Goal: Task Accomplishment & Management: Manage account settings

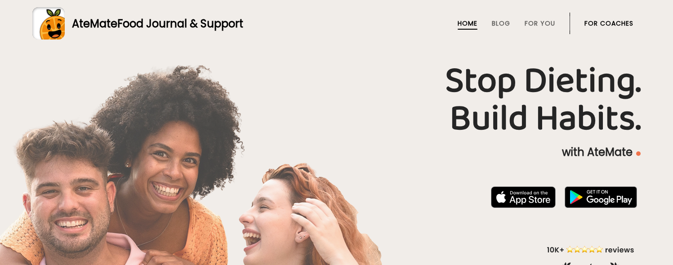
click at [618, 25] on link "For Coaches" at bounding box center [608, 23] width 49 height 7
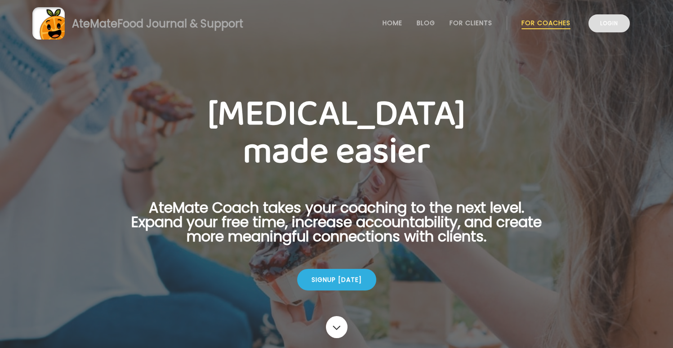
click at [605, 25] on link "Login" at bounding box center [608, 23] width 41 height 18
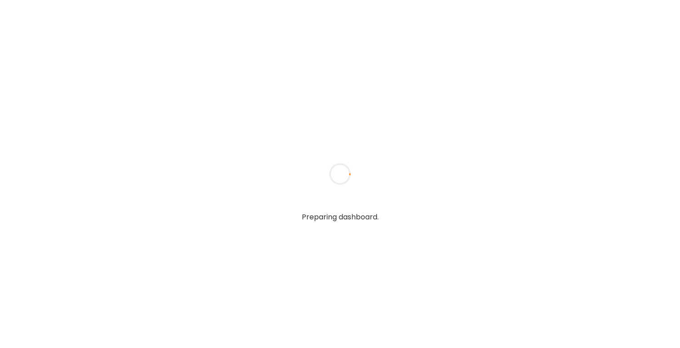
type input "**********"
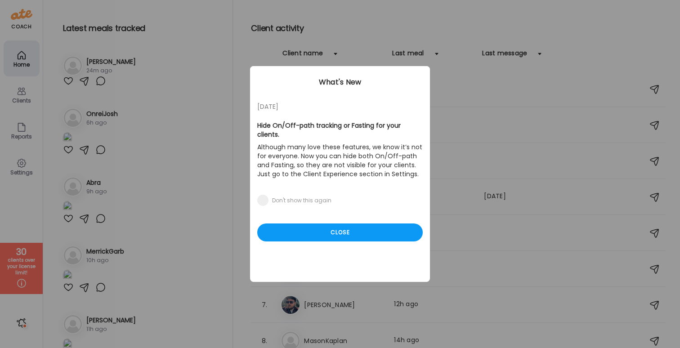
click at [303, 214] on div "05/27/23 Hide On/Off-path tracking or Fasting for your clients. Although many l…" at bounding box center [340, 174] width 180 height 216
click at [306, 223] on div "Close" at bounding box center [339, 232] width 165 height 18
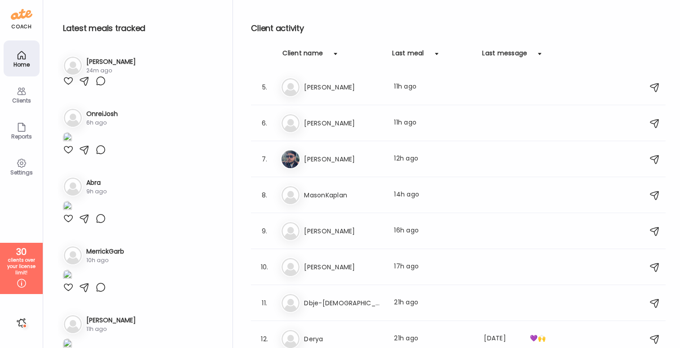
scroll to position [149, 0]
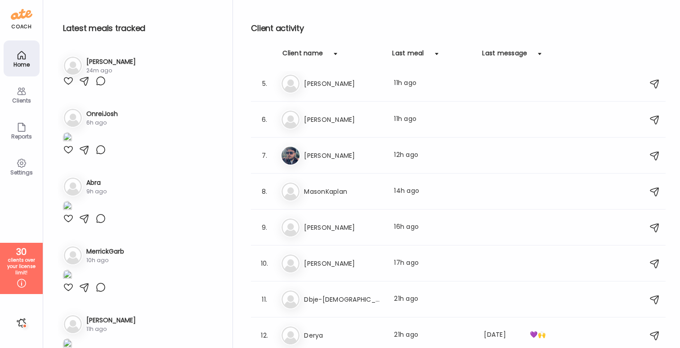
click at [357, 218] on div "Mi Michael Last meal: 16h ago" at bounding box center [460, 228] width 358 height 20
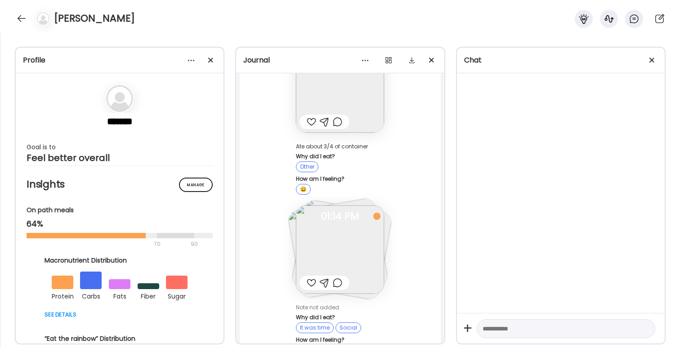
scroll to position [355, 0]
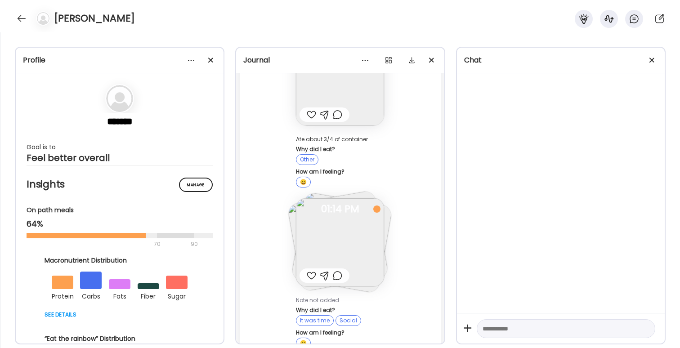
click at [357, 216] on img at bounding box center [340, 242] width 88 height 88
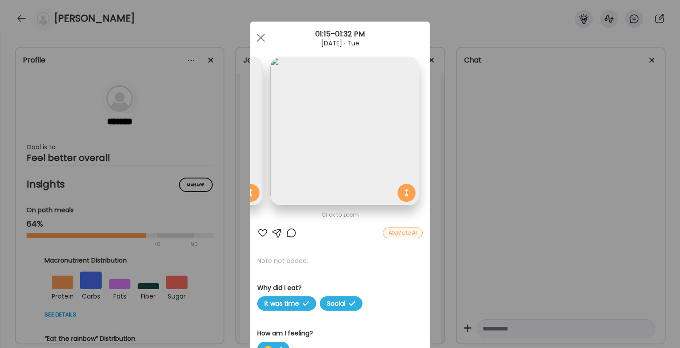
click at [380, 218] on div "Click to zoom" at bounding box center [339, 214] width 165 height 11
click at [350, 121] on img at bounding box center [343, 131] width 149 height 149
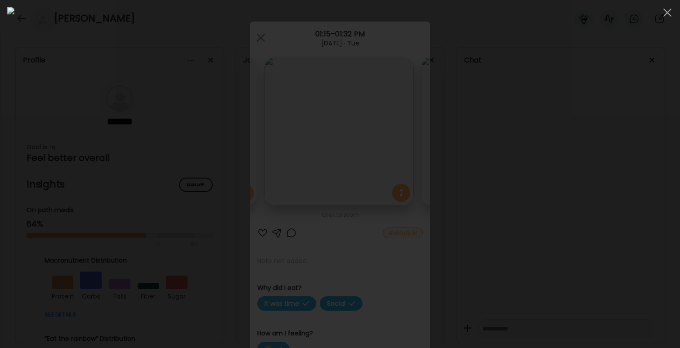
click at [350, 121] on img at bounding box center [339, 174] width 665 height 334
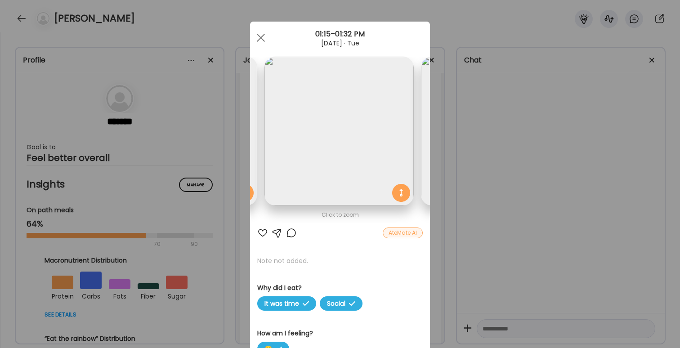
click at [350, 121] on img at bounding box center [338, 131] width 149 height 149
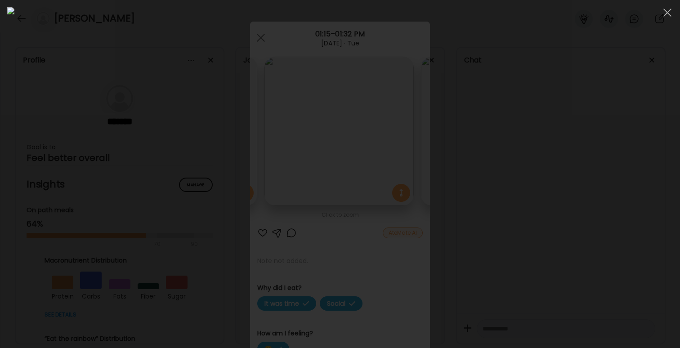
click at [526, 136] on div at bounding box center [339, 174] width 665 height 334
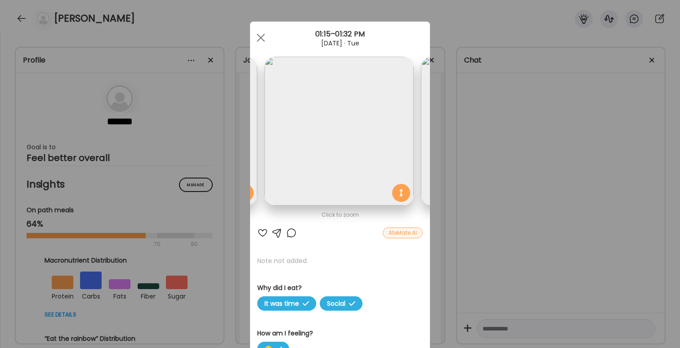
click at [520, 138] on div "Ate Coach Dashboard Wahoo! It’s official Take a moment to set up your Coach Pro…" at bounding box center [340, 174] width 680 height 348
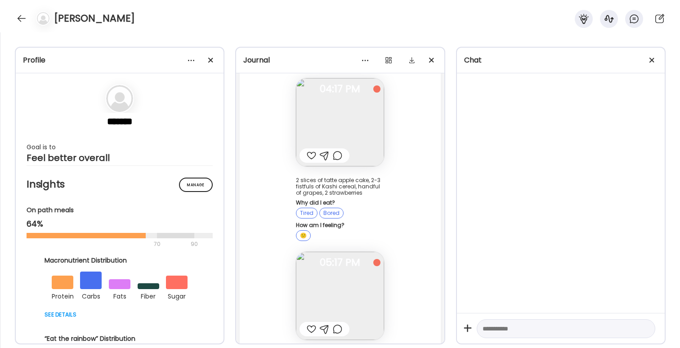
scroll to position [753, 0]
click at [357, 133] on img at bounding box center [340, 121] width 88 height 88
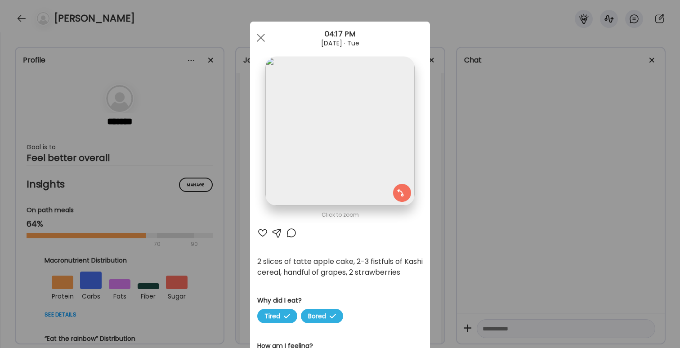
click at [508, 169] on div "Ate Coach Dashboard Wahoo! It’s official Take a moment to set up your Coach Pro…" at bounding box center [340, 174] width 680 height 348
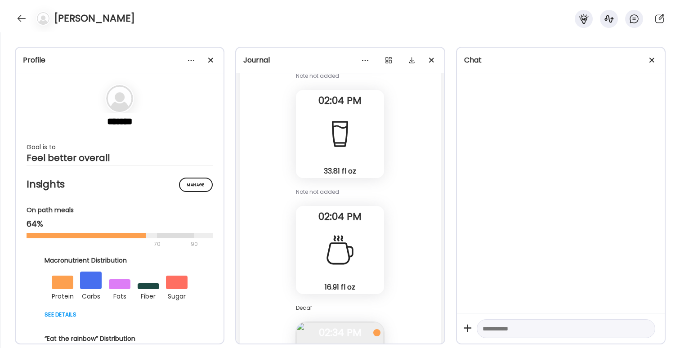
scroll to position [3077, 0]
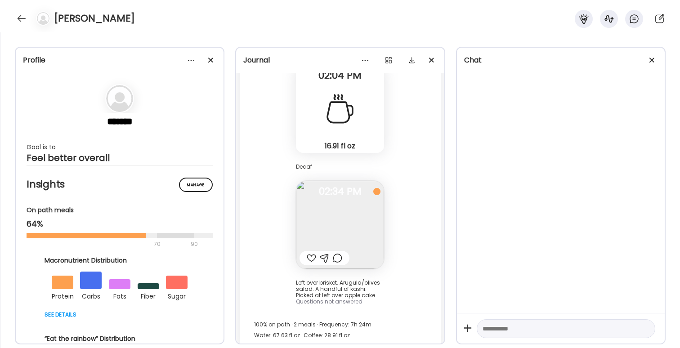
click at [24, 27] on div "Michael" at bounding box center [340, 16] width 680 height 32
click at [20, 24] on div at bounding box center [21, 18] width 14 height 14
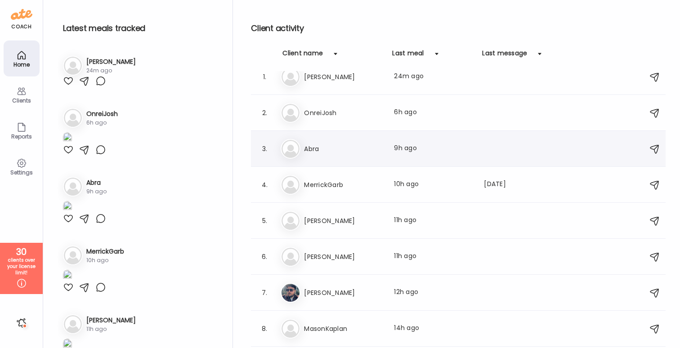
scroll to position [8, 0]
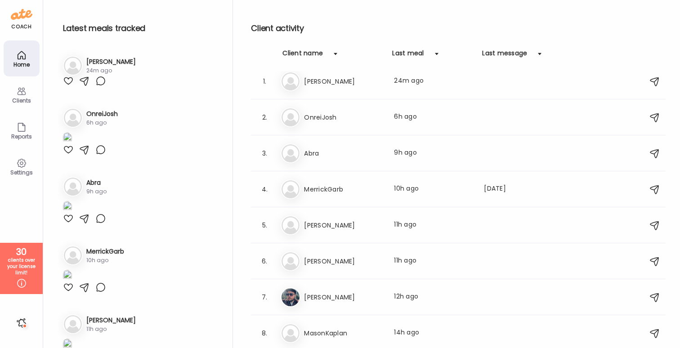
click at [322, 156] on h3 "Abra" at bounding box center [343, 153] width 79 height 11
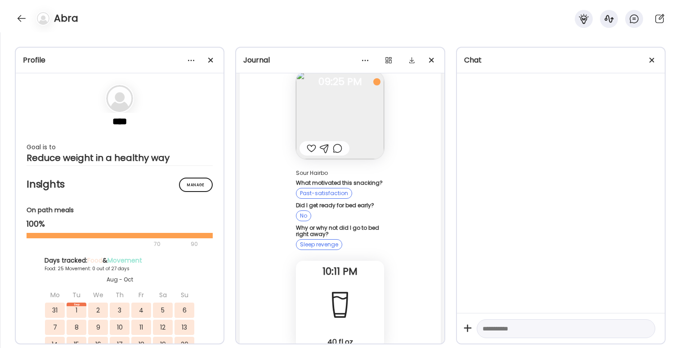
scroll to position [28262, 0]
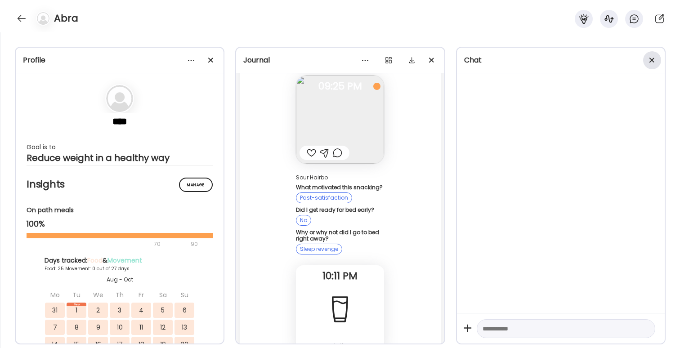
click at [644, 63] on div at bounding box center [652, 60] width 18 height 18
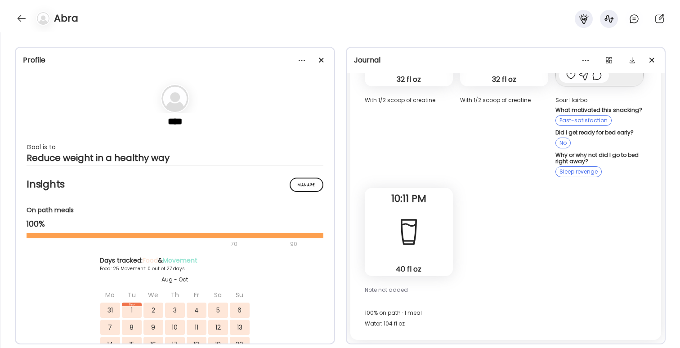
scroll to position [17312, 0]
click at [323, 62] on div at bounding box center [321, 60] width 18 height 18
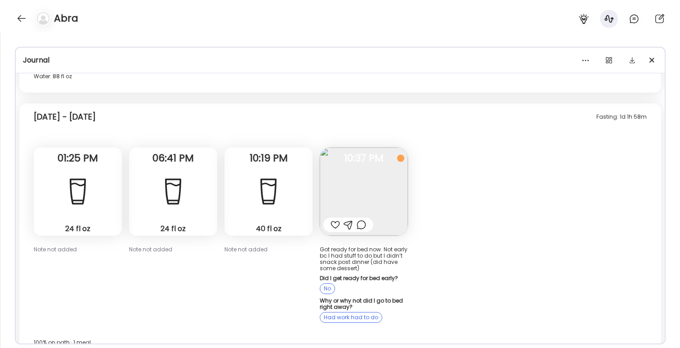
scroll to position [4320, 0]
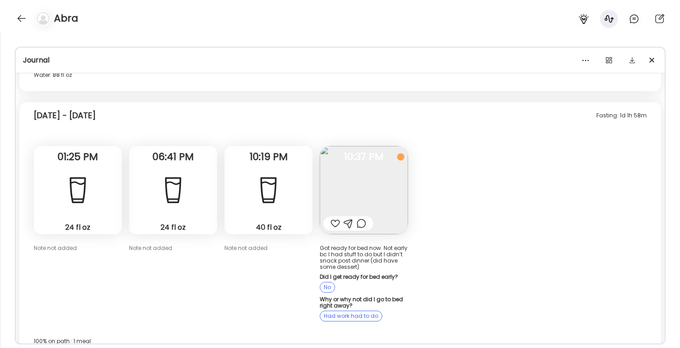
click at [376, 166] on img at bounding box center [364, 190] width 88 height 88
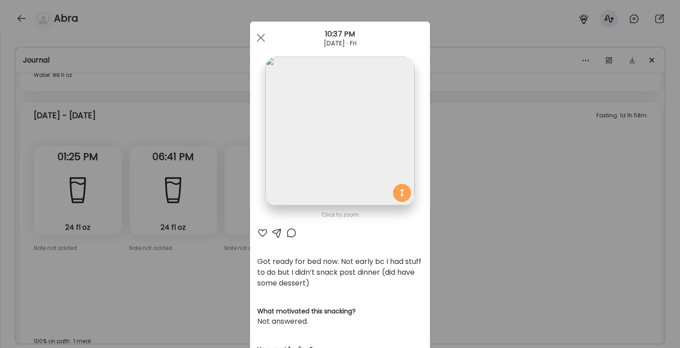
click at [504, 196] on div "Ate Coach Dashboard Wahoo! It’s official Take a moment to set up your Coach Pro…" at bounding box center [340, 174] width 680 height 348
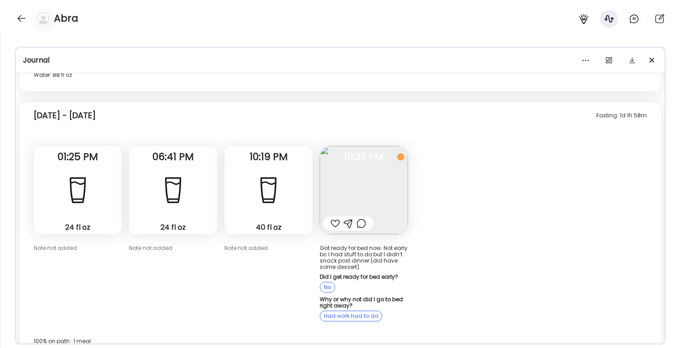
click at [357, 169] on img at bounding box center [364, 190] width 88 height 88
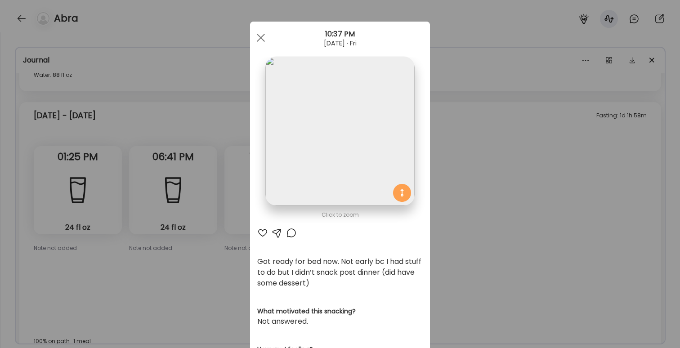
click at [491, 167] on div "Ate Coach Dashboard Wahoo! It’s official Take a moment to set up your Coach Pro…" at bounding box center [340, 174] width 680 height 348
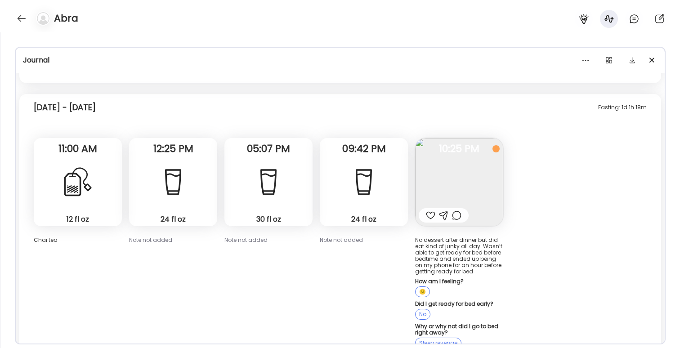
scroll to position [4889, 0]
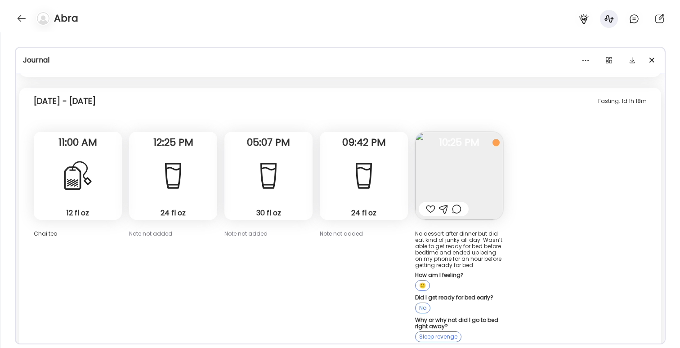
click at [464, 150] on img at bounding box center [459, 176] width 88 height 88
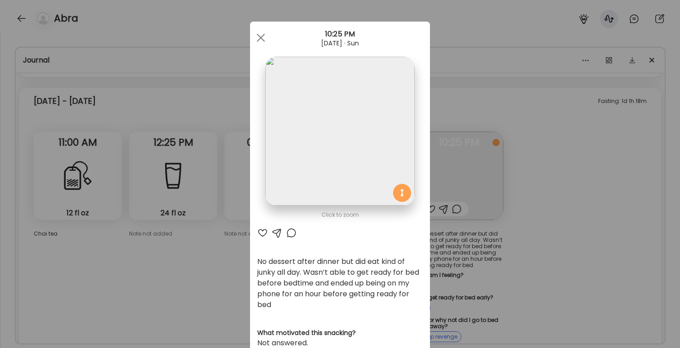
click at [561, 175] on div "Ate Coach Dashboard Wahoo! It’s official Take a moment to set up your Coach Pro…" at bounding box center [340, 174] width 680 height 348
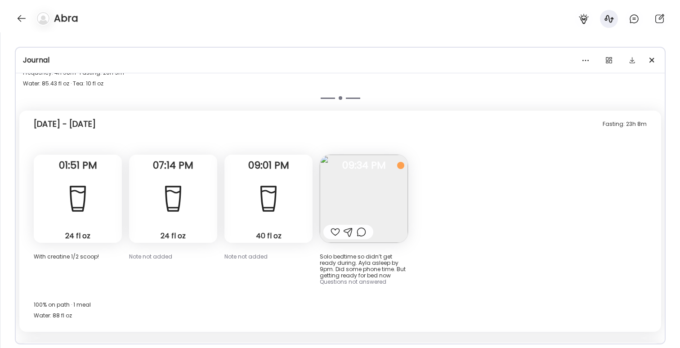
scroll to position [5245, 0]
click at [370, 176] on img at bounding box center [364, 198] width 88 height 88
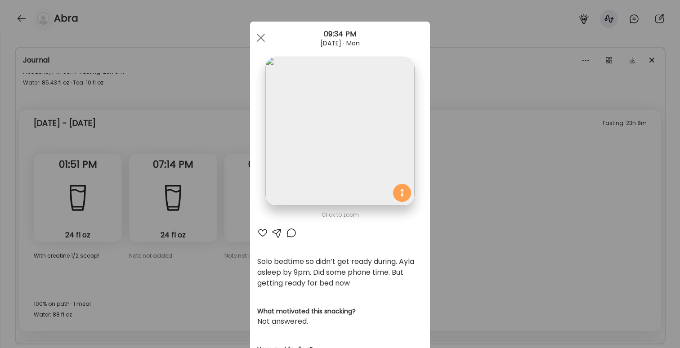
click at [500, 182] on div "Ate Coach Dashboard Wahoo! It’s official Take a moment to set up your Coach Pro…" at bounding box center [340, 174] width 680 height 348
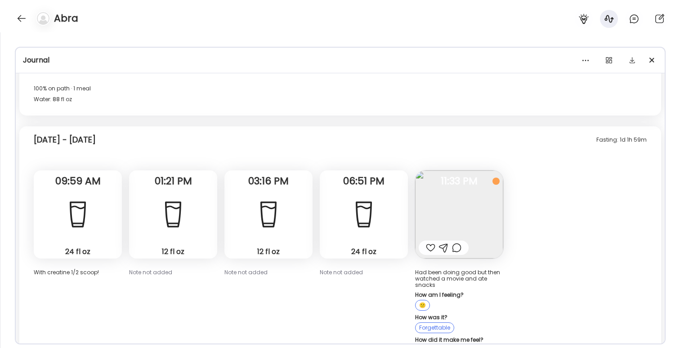
scroll to position [5460, 0]
click at [456, 186] on img at bounding box center [459, 215] width 88 height 88
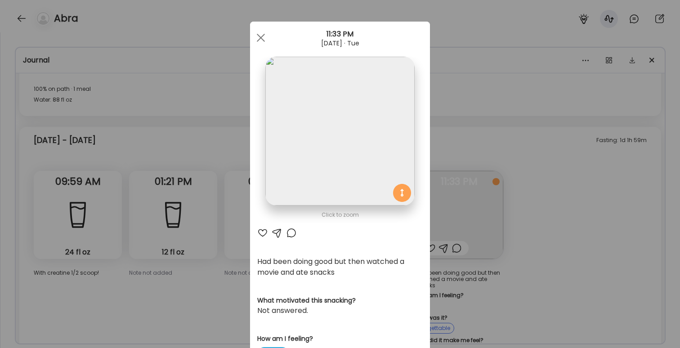
click at [520, 209] on div "Ate Coach Dashboard Wahoo! It’s official Take a moment to set up your Coach Pro…" at bounding box center [340, 174] width 680 height 348
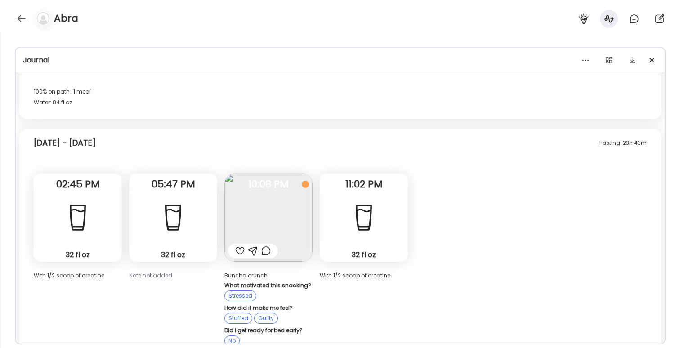
scroll to position [6085, 0]
click at [284, 181] on img at bounding box center [268, 217] width 88 height 88
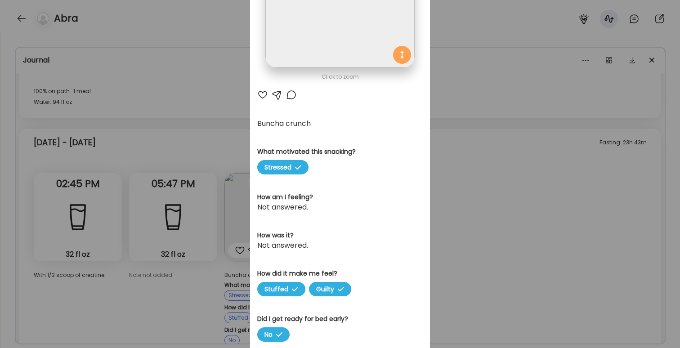
scroll to position [192, 0]
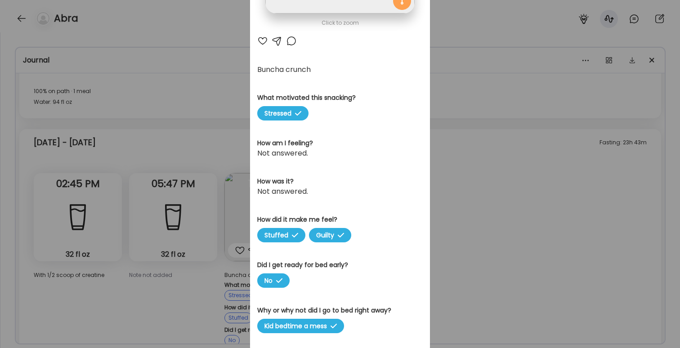
click at [502, 211] on div "Ate Coach Dashboard Wahoo! It’s official Take a moment to set up your Coach Pro…" at bounding box center [340, 174] width 680 height 348
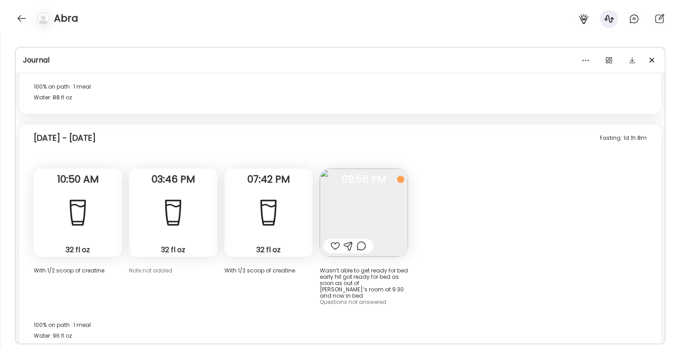
scroll to position [6631, 0]
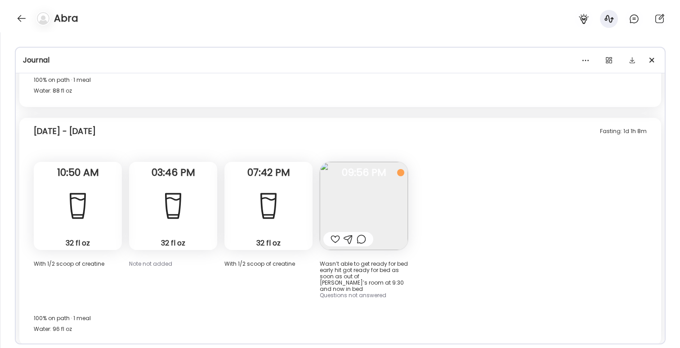
click at [350, 173] on img at bounding box center [364, 206] width 88 height 88
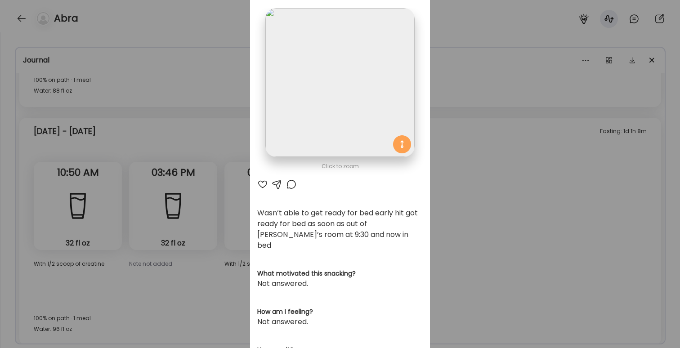
scroll to position [0, 0]
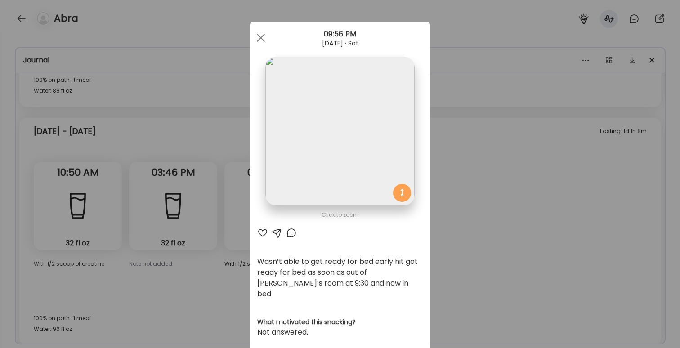
click at [463, 201] on div "Ate Coach Dashboard Wahoo! It’s official Take a moment to set up your Coach Pro…" at bounding box center [340, 174] width 680 height 348
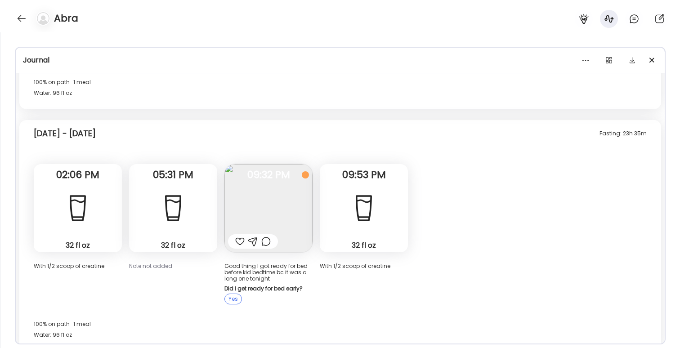
scroll to position [6887, 0]
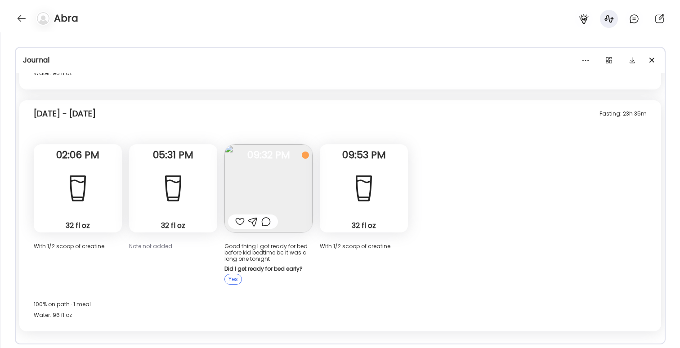
click at [275, 154] on img at bounding box center [268, 188] width 88 height 88
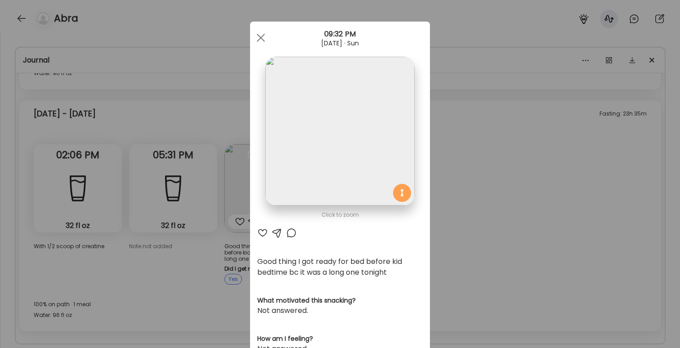
click at [519, 183] on div "Ate Coach Dashboard Wahoo! It’s official Take a moment to set up your Coach Pro…" at bounding box center [340, 174] width 680 height 348
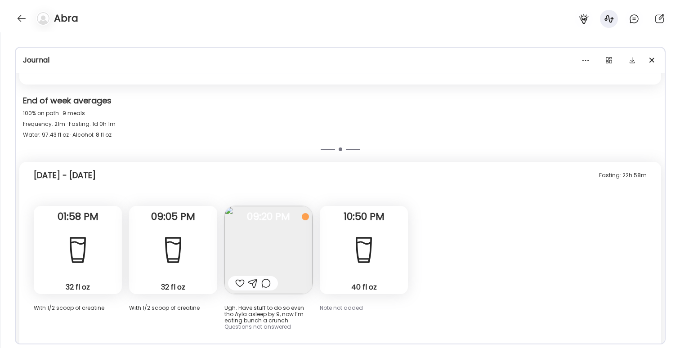
scroll to position [9056, 0]
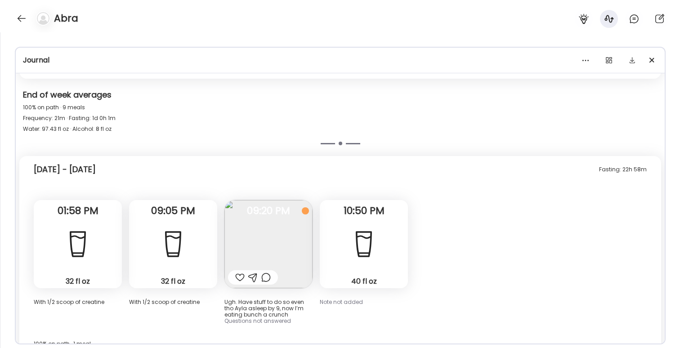
click at [255, 200] on img at bounding box center [268, 244] width 88 height 88
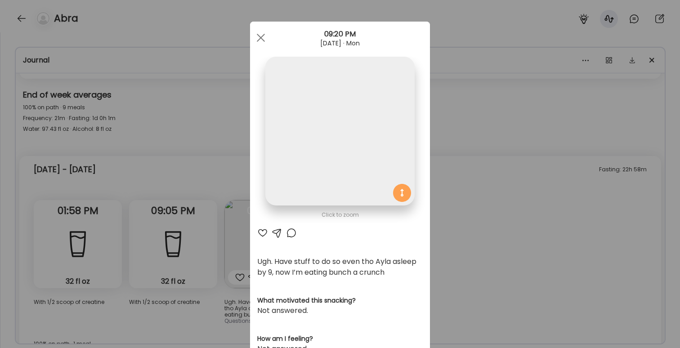
click at [466, 180] on div "Ate Coach Dashboard Wahoo! It’s official Take a moment to set up your Coach Pro…" at bounding box center [340, 174] width 680 height 348
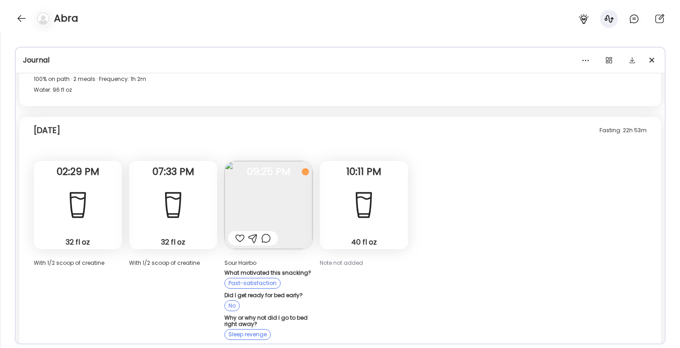
scroll to position [9945, 0]
